Goal: Check status: Check status

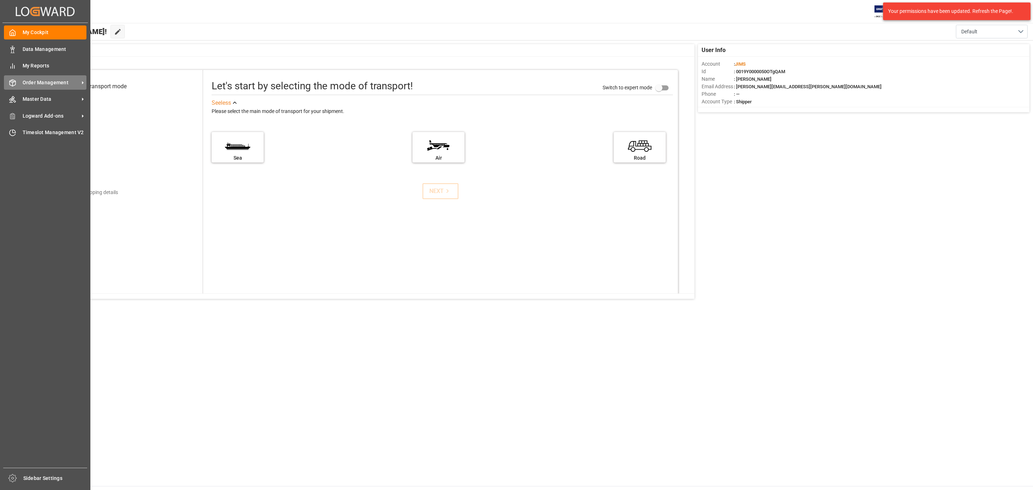
click at [44, 81] on span "Order Management" at bounding box center [51, 83] width 57 height 8
click at [51, 83] on span "Order Management" at bounding box center [51, 83] width 57 height 8
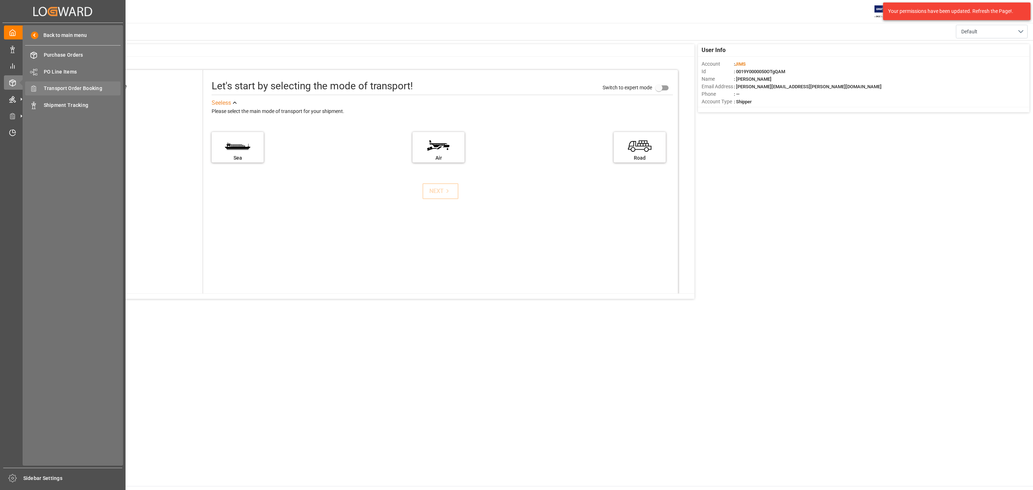
click at [70, 89] on span "Transport Order Booking" at bounding box center [82, 89] width 77 height 8
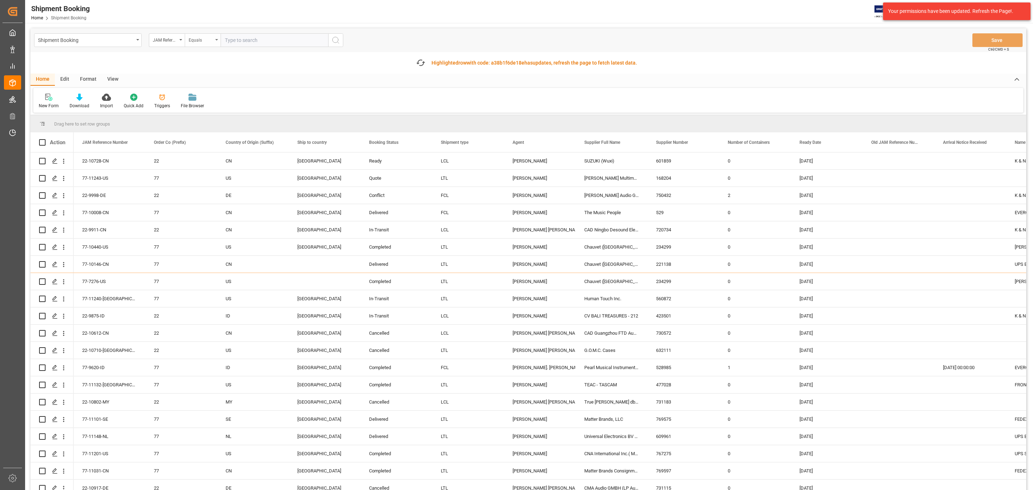
paste input "77-11028-US"
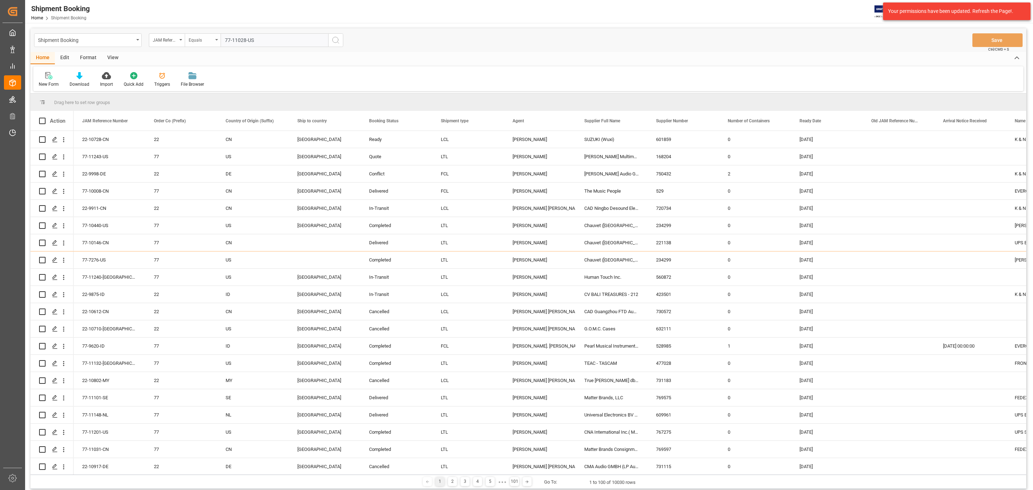
type input "77-11028-US"
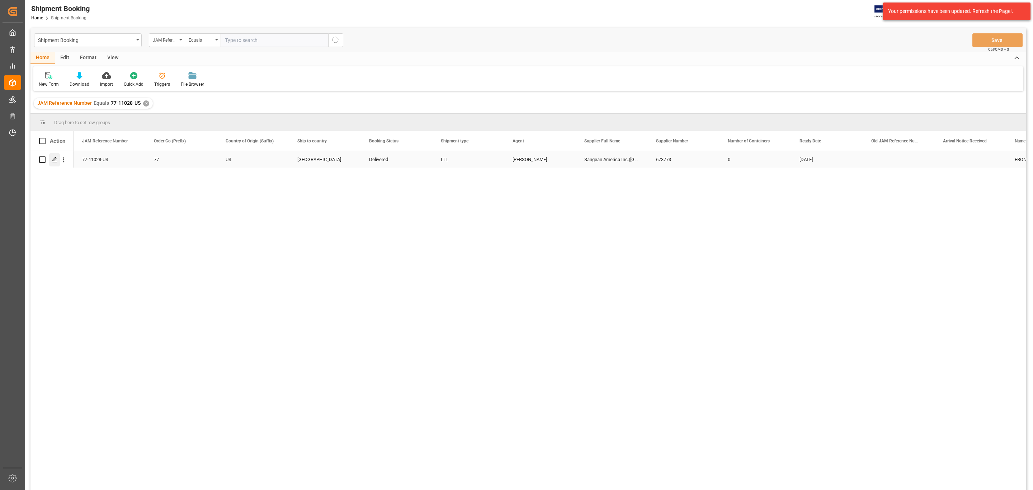
click at [55, 158] on icon "Press SPACE to select this row." at bounding box center [55, 160] width 6 height 6
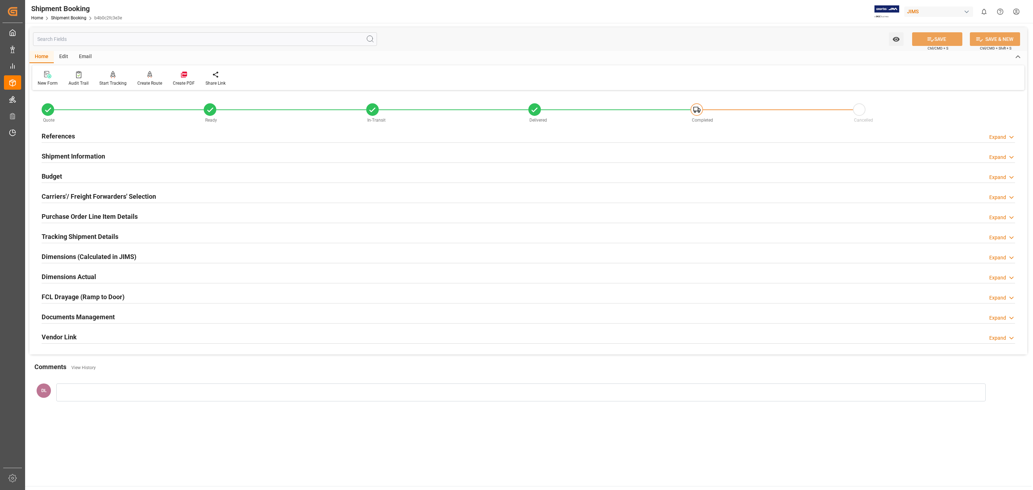
drag, startPoint x: 123, startPoint y: 320, endPoint x: 126, endPoint y: 319, distance: 3.6
click at [123, 319] on div "Documents Management Expand" at bounding box center [528, 316] width 973 height 14
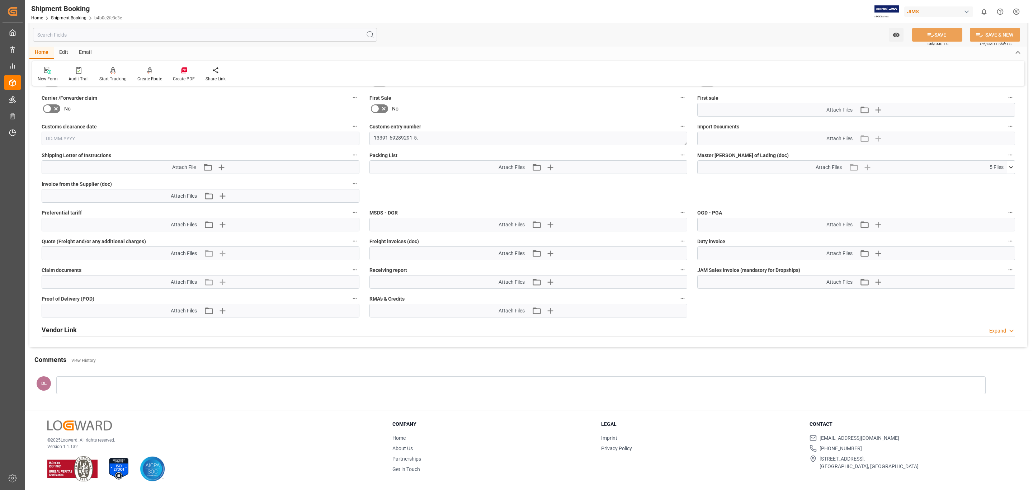
scroll to position [321, 0]
click at [1010, 162] on icon at bounding box center [1011, 166] width 8 height 8
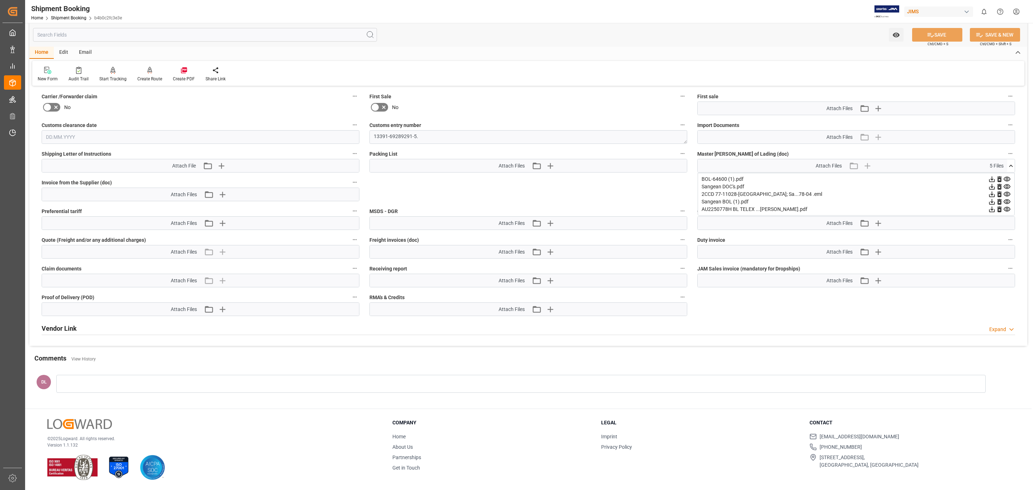
click at [1006, 183] on icon at bounding box center [1007, 187] width 8 height 8
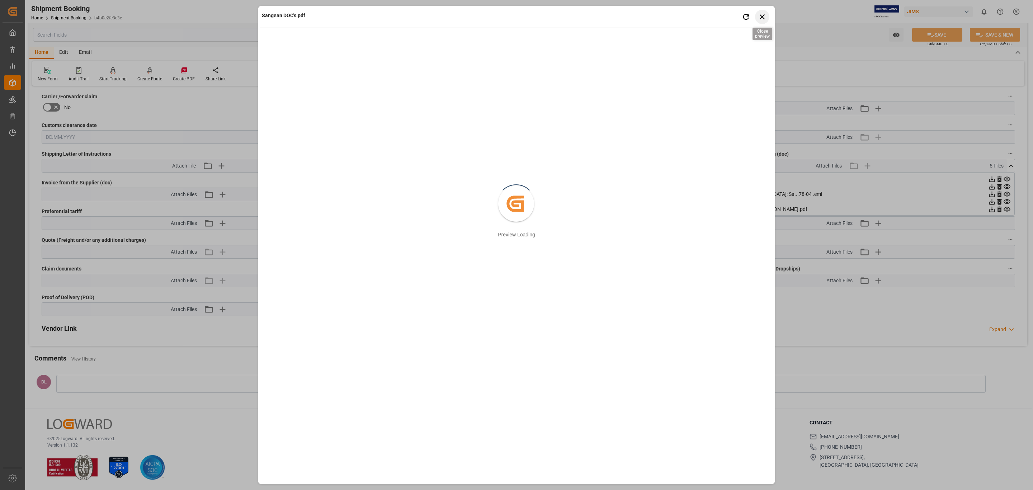
click at [763, 15] on icon "button" at bounding box center [761, 16] width 5 height 5
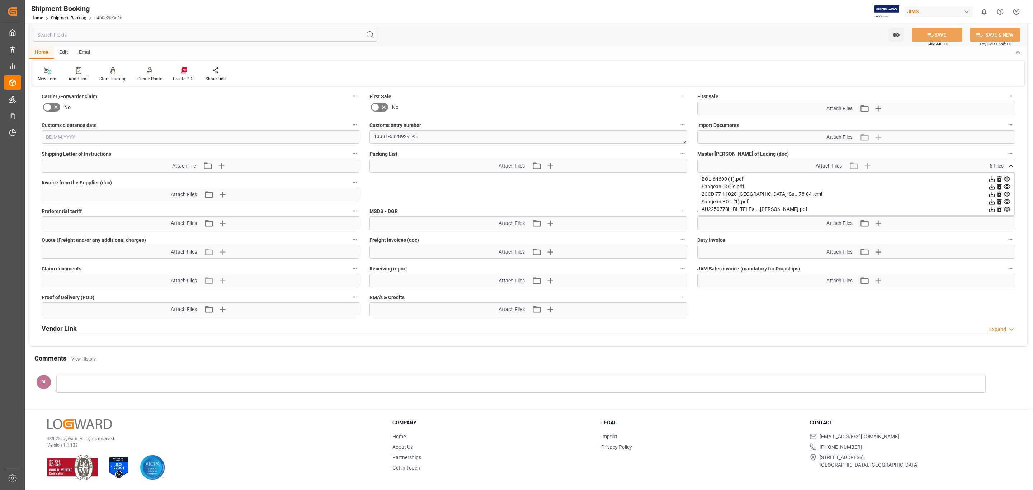
click at [992, 183] on icon at bounding box center [992, 187] width 8 height 8
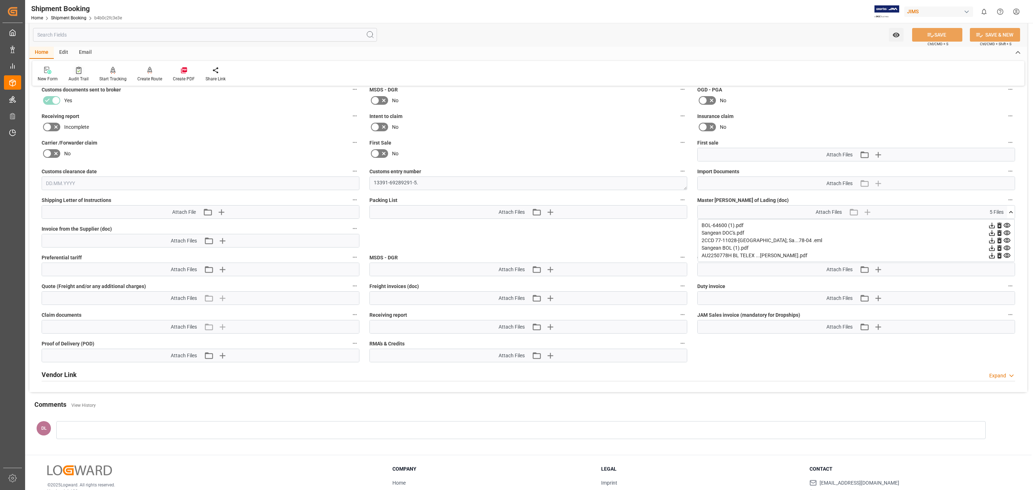
scroll to position [213, 0]
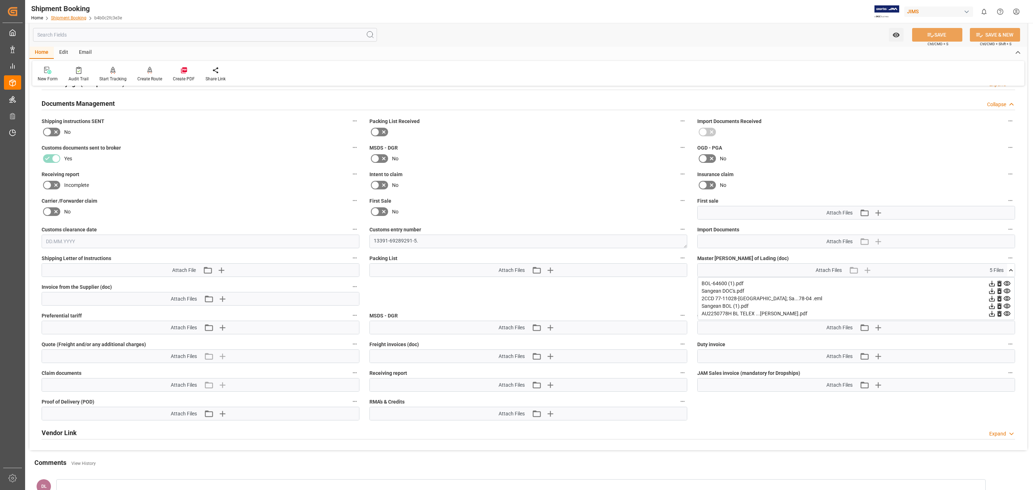
click at [65, 19] on link "Shipment Booking" at bounding box center [68, 17] width 35 height 5
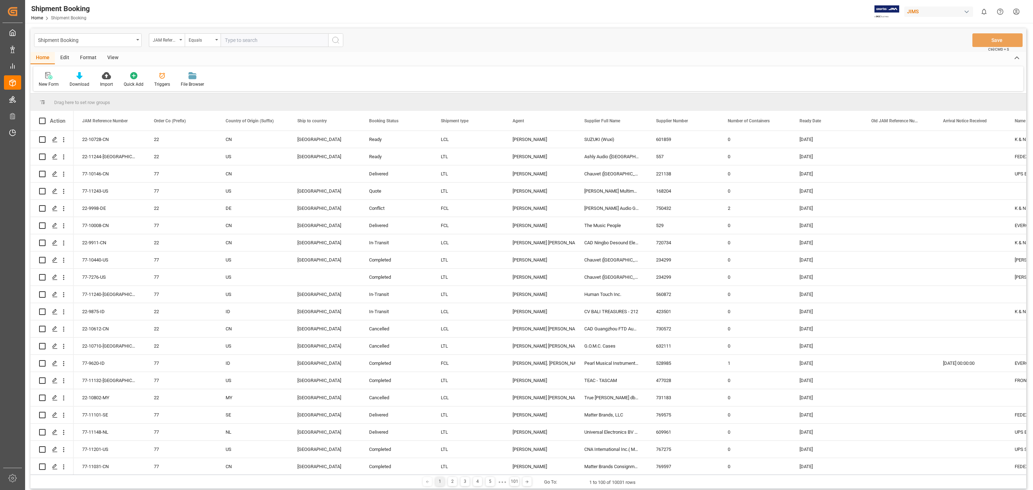
type input "77-11201-US"
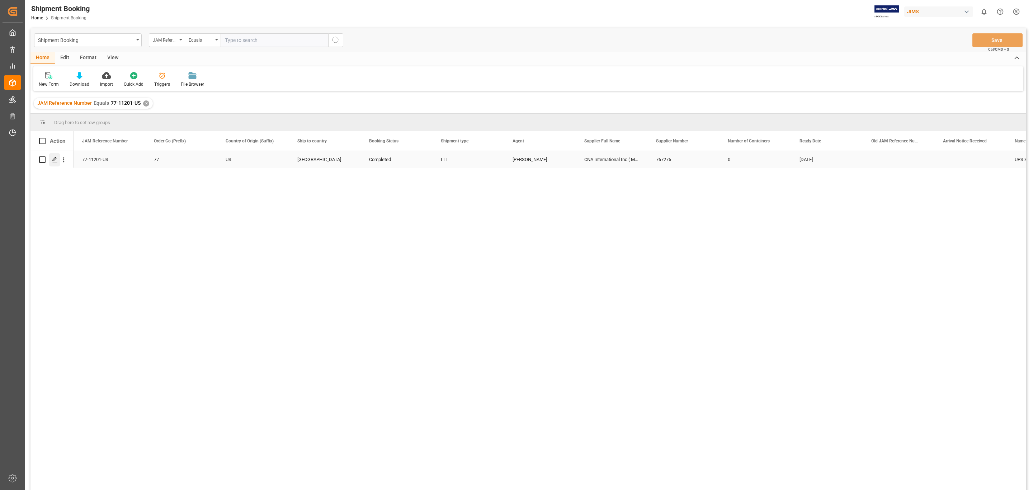
click at [55, 160] on polygon "Press SPACE to select this row." at bounding box center [55, 159] width 4 height 4
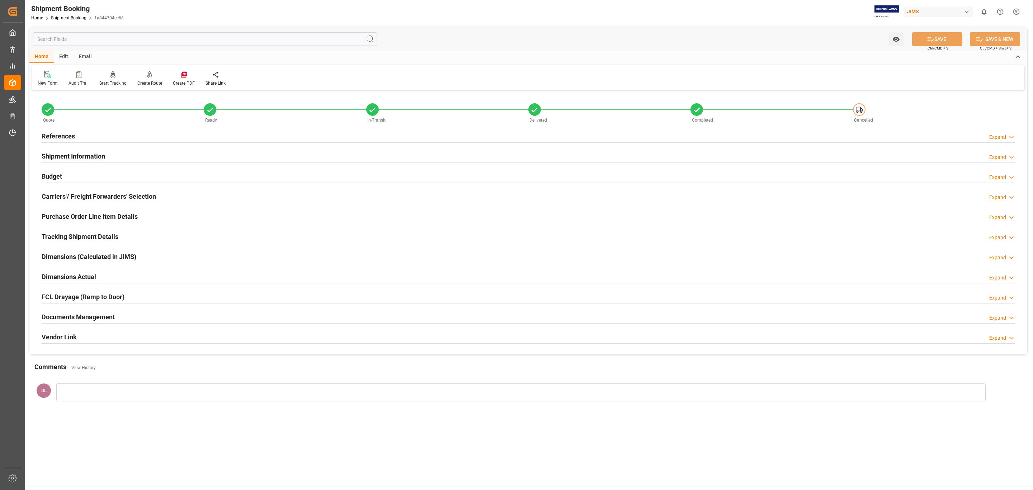
click at [144, 317] on div "Documents Management Expand" at bounding box center [528, 316] width 973 height 14
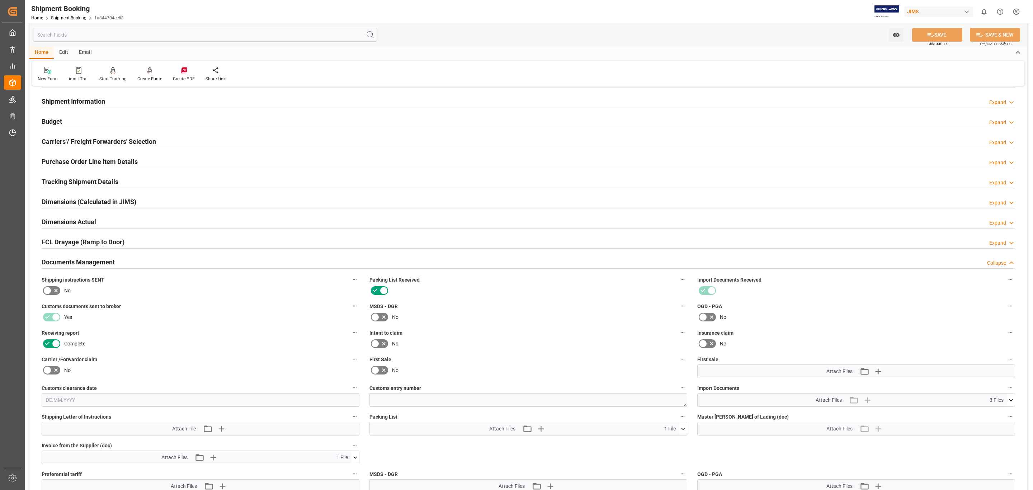
scroll to position [161, 0]
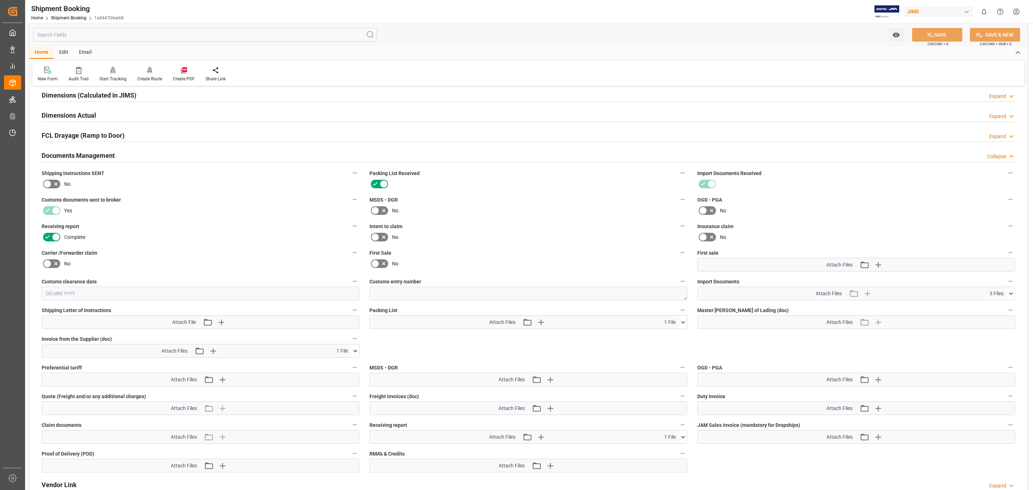
click at [351, 354] on icon at bounding box center [355, 351] width 8 height 8
click at [350, 366] on icon at bounding box center [351, 364] width 7 height 5
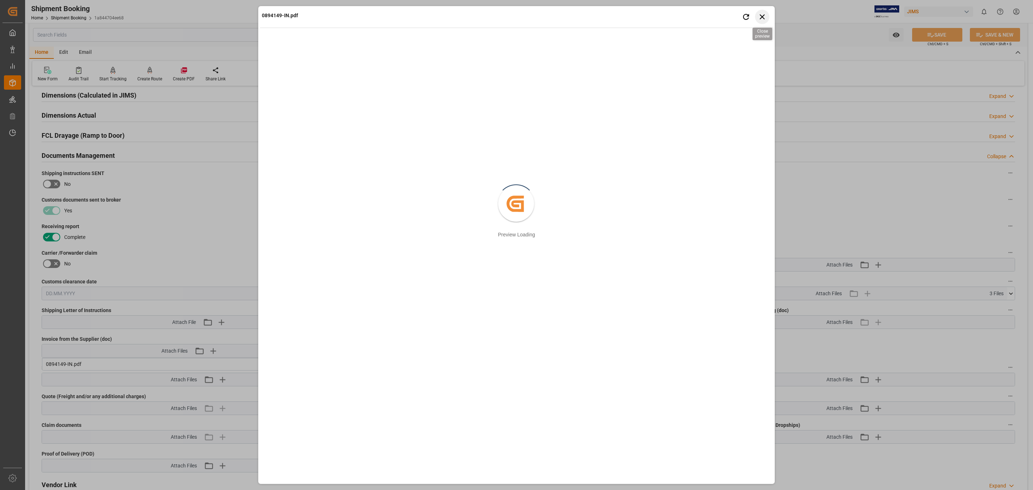
click at [763, 16] on icon "button" at bounding box center [762, 16] width 9 height 9
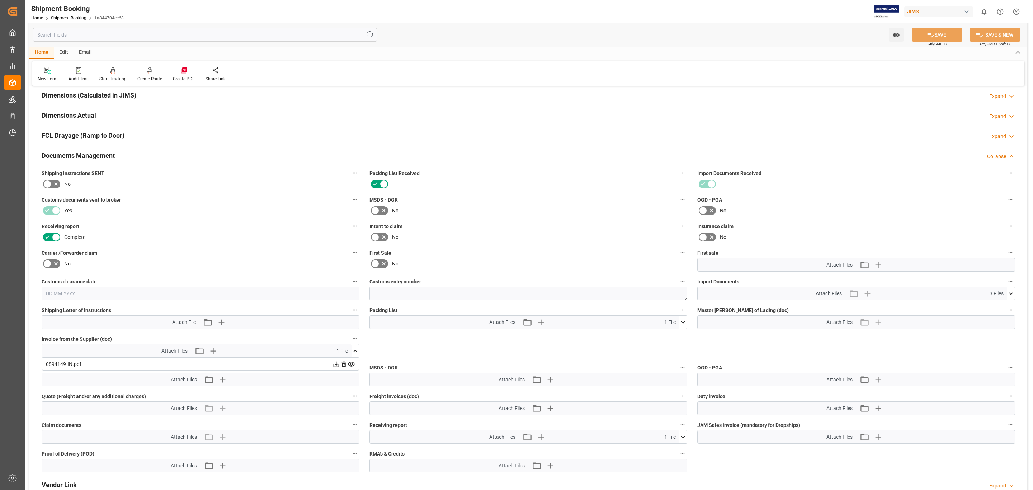
click at [336, 364] on icon at bounding box center [336, 364] width 8 height 8
